Goal: Ask a question: Seek information or help from site administrators or community

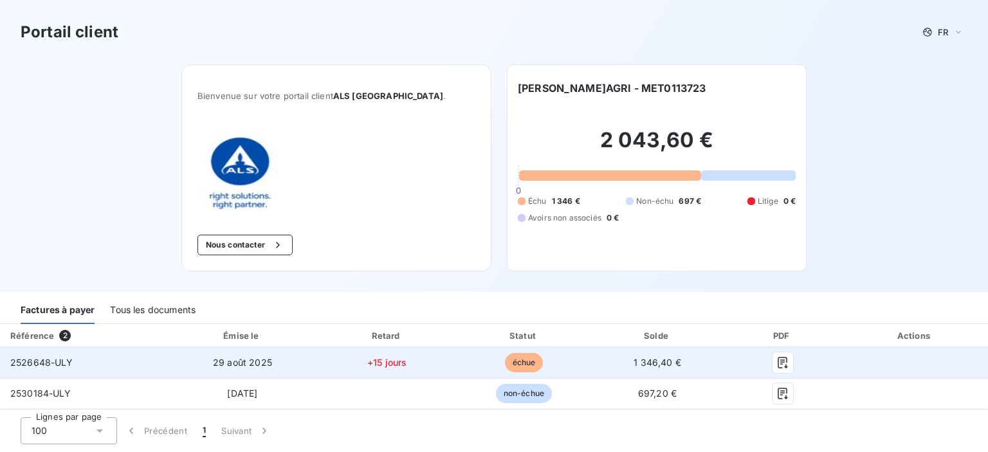
click at [120, 362] on td "2526648-ULY" at bounding box center [83, 362] width 167 height 31
click at [905, 352] on td at bounding box center [915, 362] width 146 height 31
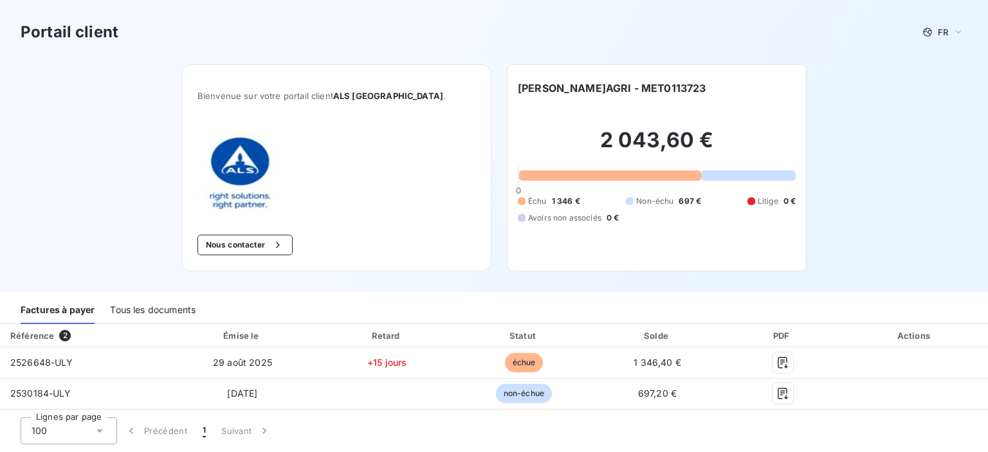
click at [283, 238] on button "Nous contacter" at bounding box center [244, 245] width 95 height 21
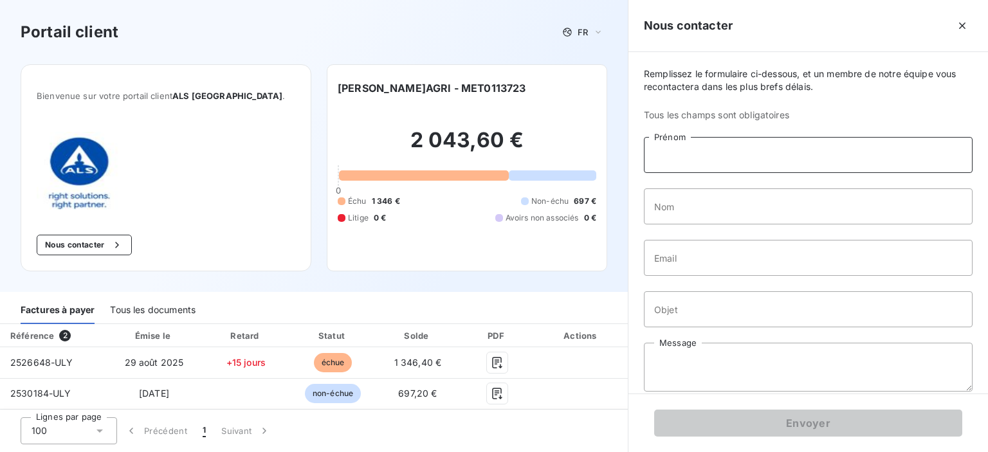
click at [683, 154] on input "Prénom" at bounding box center [808, 155] width 329 height 36
type input "[PERSON_NAME]"
type input "Cenier"
type input "[EMAIL_ADDRESS][DOMAIN_NAME]"
click at [693, 314] on input "Objet" at bounding box center [808, 309] width 329 height 36
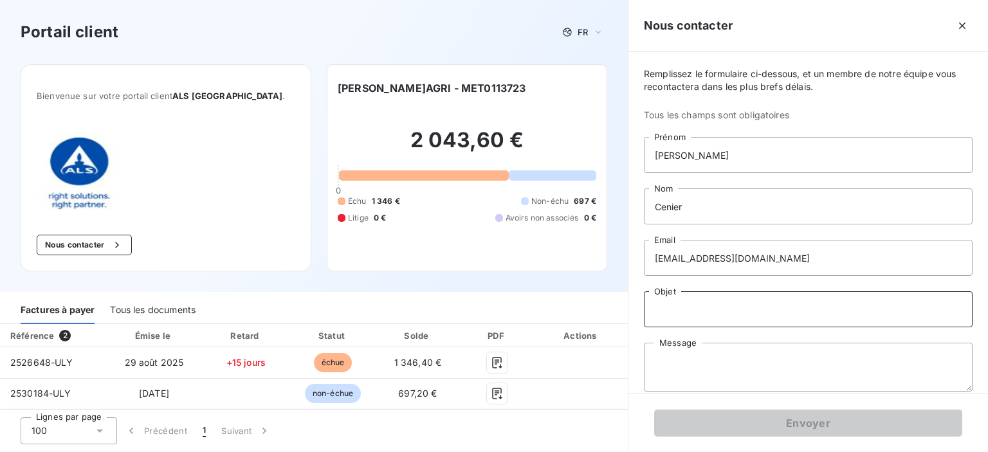
type input "f"
type input "Echéance factures"
click at [689, 369] on textarea "Message" at bounding box center [808, 367] width 329 height 49
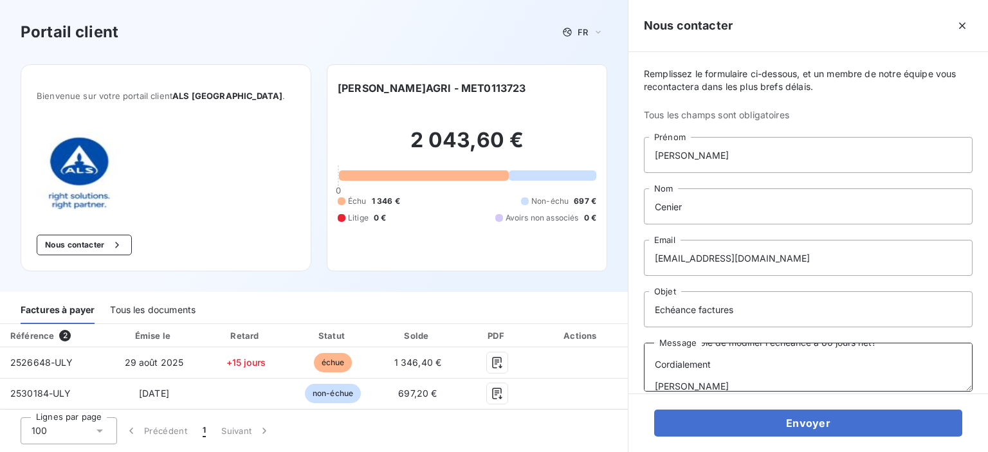
scroll to position [51, 0]
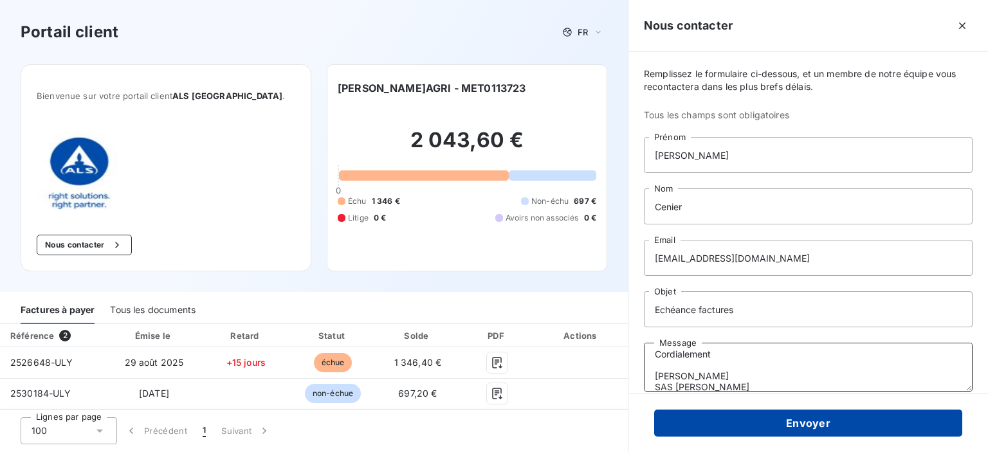
type textarea "Bonjour, Est-il possible de modifier l'échéance à 60 jours net? Cordialement [P…"
click at [694, 421] on button "Envoyer" at bounding box center [808, 423] width 308 height 27
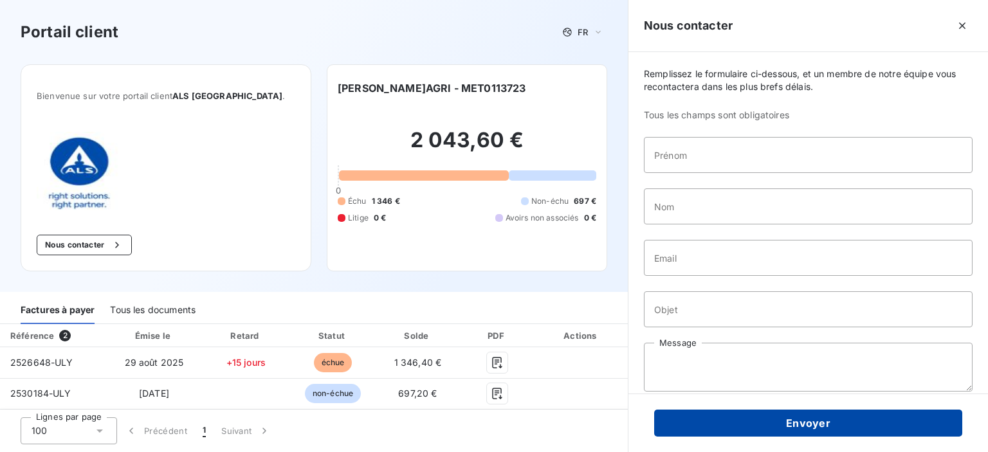
scroll to position [0, 0]
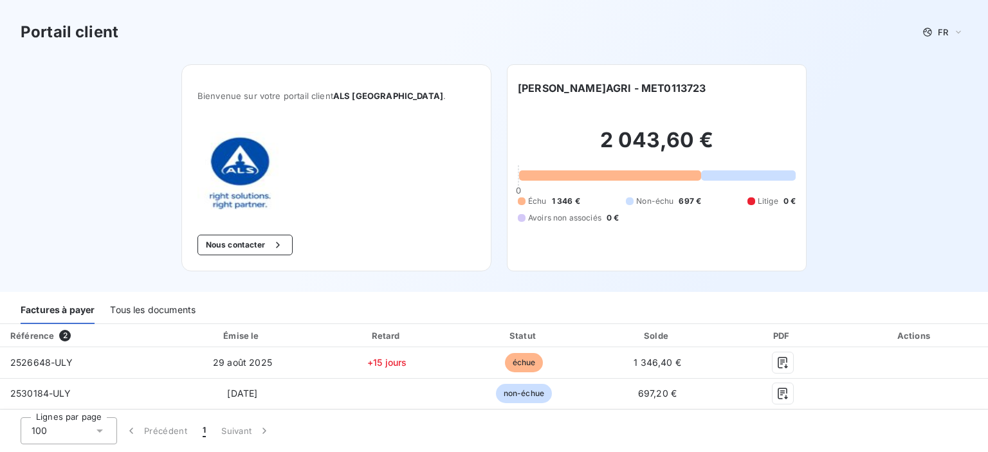
click at [66, 336] on span "2" at bounding box center [65, 336] width 12 height 12
